Goal: Obtain resource: Obtain resource

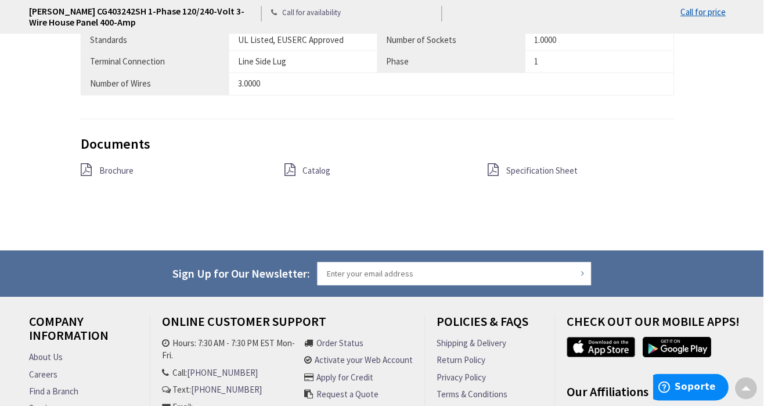
scroll to position [946, 0]
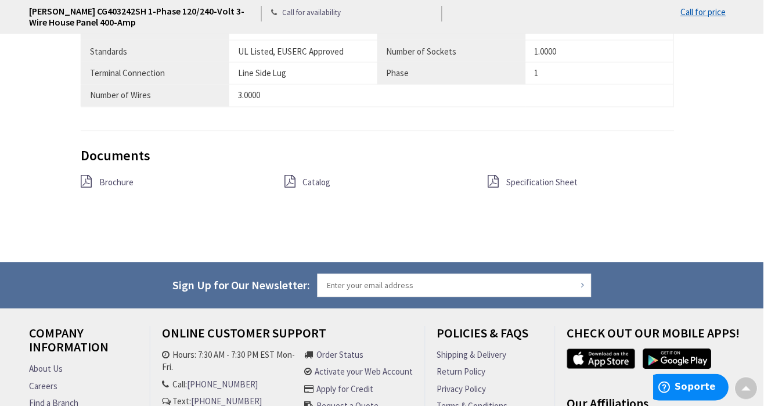
click at [557, 179] on span "Specification Sheet" at bounding box center [542, 182] width 71 height 11
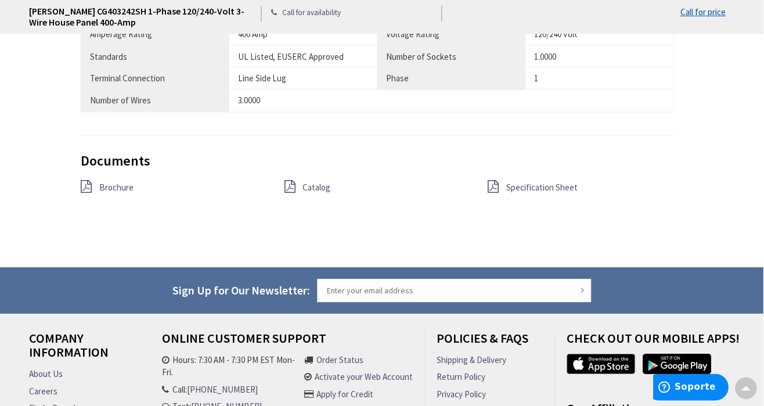
click at [564, 182] on span "Specification Sheet" at bounding box center [542, 187] width 71 height 11
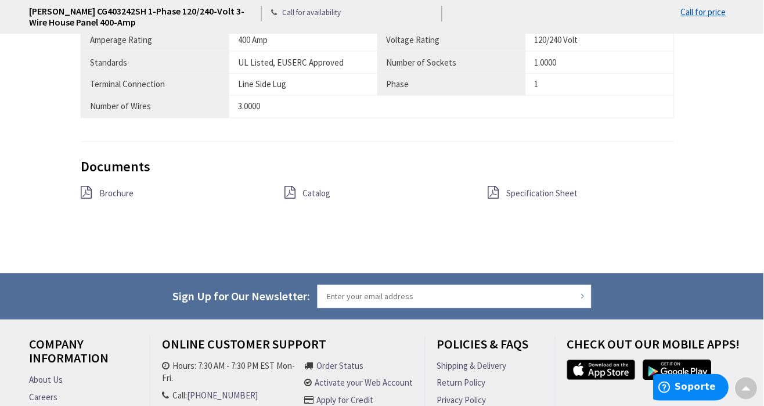
click at [99, 188] on span "Brochure" at bounding box center [116, 193] width 34 height 11
click at [303, 188] on span "Catalog" at bounding box center [317, 193] width 28 height 11
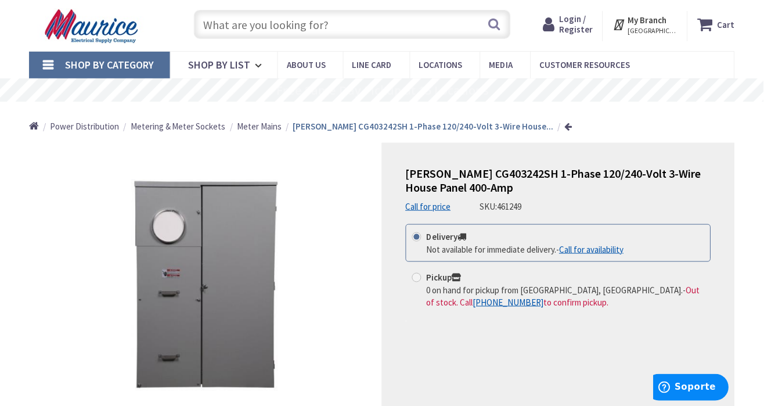
scroll to position [26, 0]
